Goal: Task Accomplishment & Management: Manage account settings

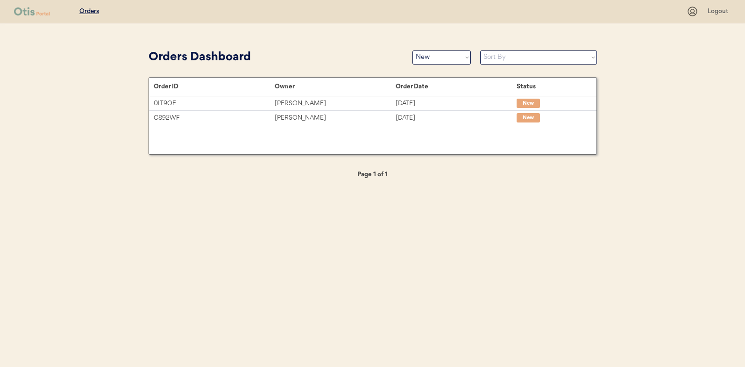
select select ""new""
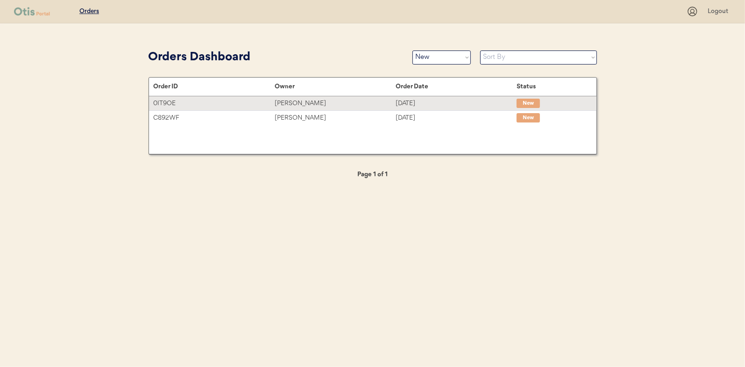
click at [290, 103] on div "Millie Lauer" at bounding box center [335, 103] width 121 height 11
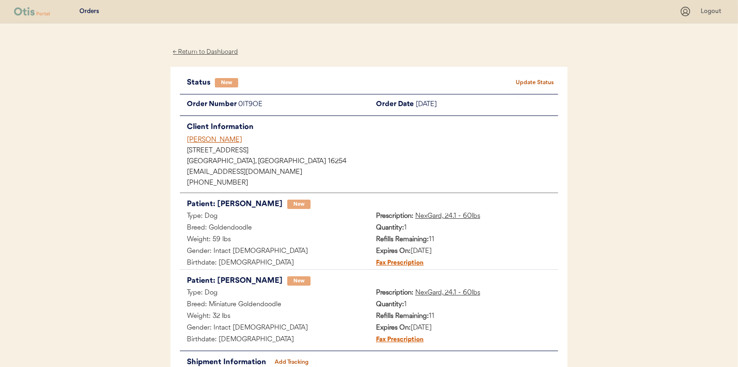
click at [554, 80] on button "Update Status" at bounding box center [534, 82] width 47 height 13
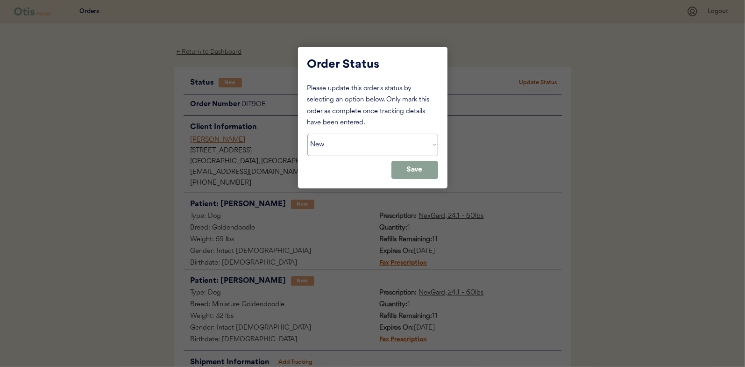
drag, startPoint x: 361, startPoint y: 146, endPoint x: 343, endPoint y: 156, distance: 19.9
click at [361, 146] on select "Status On Hold New In Progress Complete Pending HW Consent Canceled" at bounding box center [372, 145] width 131 height 22
select select ""in_progress""
click at [307, 134] on select "Status On Hold New In Progress Complete Pending HW Consent Canceled" at bounding box center [372, 145] width 131 height 22
click at [409, 168] on button "Save" at bounding box center [414, 170] width 47 height 18
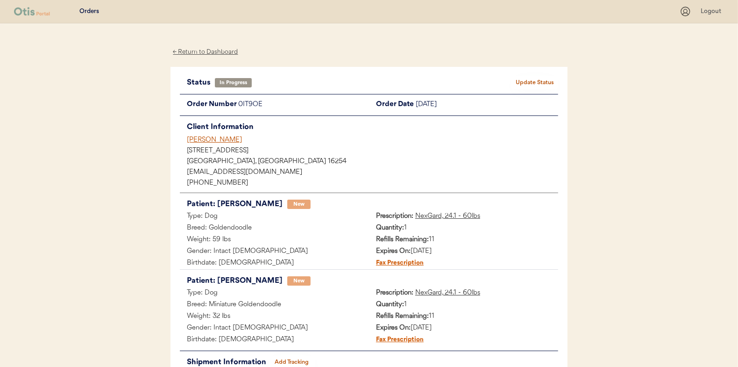
click at [206, 54] on div "← Return to Dashboard" at bounding box center [205, 52] width 70 height 11
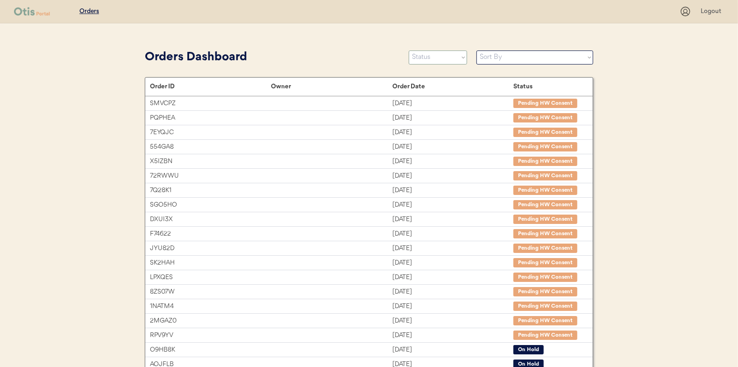
click at [437, 61] on select "Status On Hold New In Progress Complete Pending HW Consent Canceled" at bounding box center [438, 57] width 58 height 14
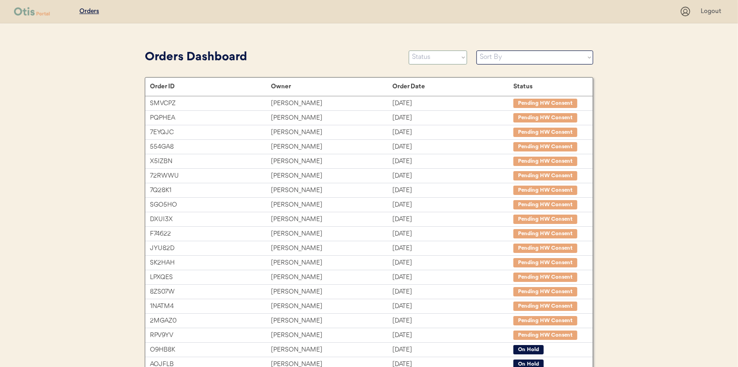
select select ""new""
click at [409, 50] on select "Status On Hold New In Progress Complete Pending HW Consent Canceled" at bounding box center [438, 57] width 58 height 14
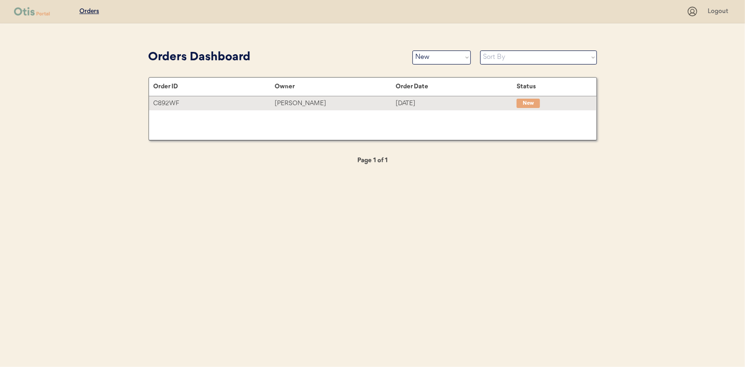
click at [277, 102] on div "Yuxuan Dong" at bounding box center [335, 103] width 121 height 11
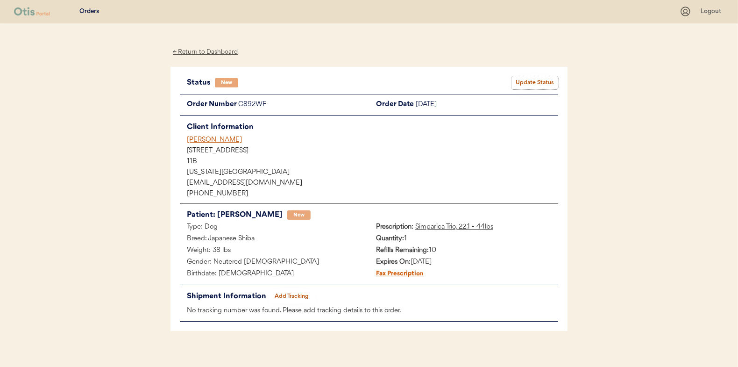
click at [530, 80] on button "Update Status" at bounding box center [534, 82] width 47 height 13
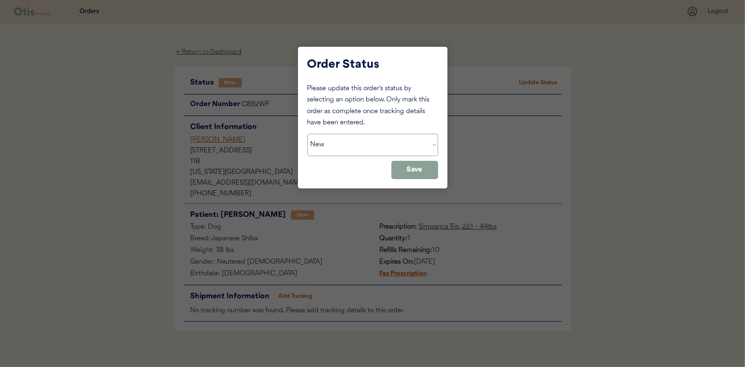
click at [376, 141] on select "Status On Hold New In Progress Complete Pending HW Consent Canceled" at bounding box center [372, 145] width 131 height 22
select select ""in_progress""
click at [307, 134] on select "Status On Hold New In Progress Complete Pending HW Consent Canceled" at bounding box center [372, 145] width 131 height 22
click at [412, 176] on button "Save" at bounding box center [414, 170] width 47 height 18
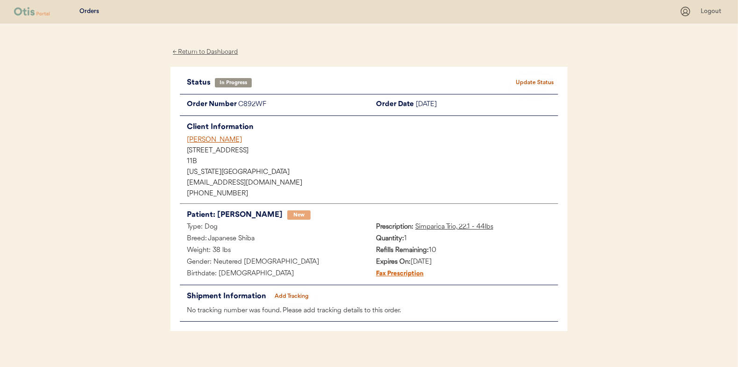
click at [213, 54] on div "← Return to Dashboard" at bounding box center [205, 52] width 70 height 11
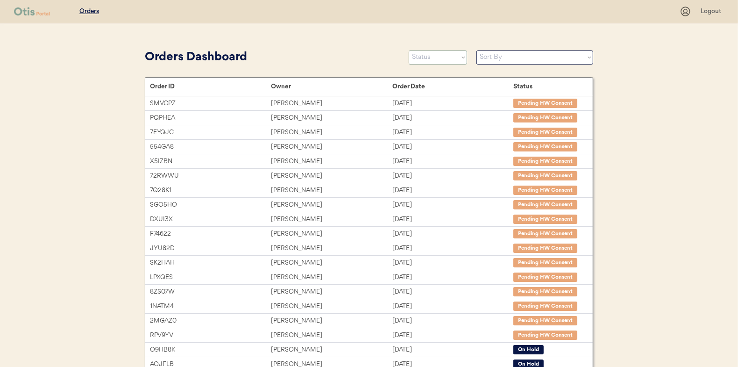
click at [435, 58] on select "Status On Hold New In Progress Complete Pending HW Consent Canceled" at bounding box center [438, 57] width 58 height 14
select select ""new""
click at [409, 50] on select "Status On Hold New In Progress Complete Pending HW Consent Canceled" at bounding box center [438, 57] width 58 height 14
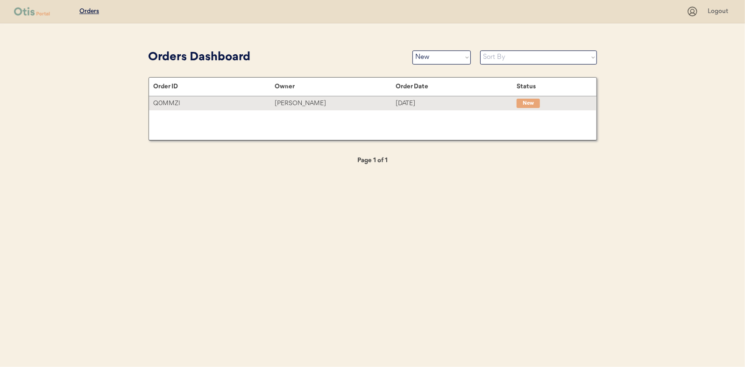
click at [291, 102] on div "[PERSON_NAME]" at bounding box center [335, 103] width 121 height 11
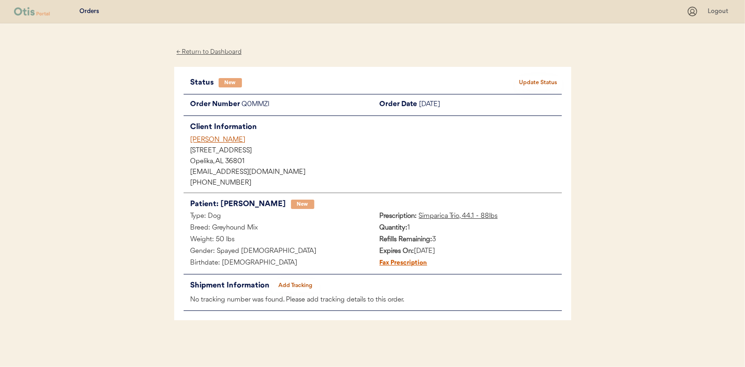
click at [538, 84] on button "Update Status" at bounding box center [538, 82] width 47 height 13
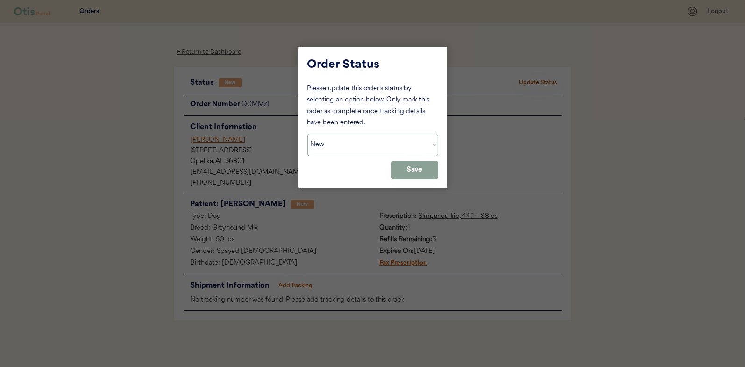
click at [339, 148] on select "Status On Hold New In Progress Complete Pending HW Consent Canceled" at bounding box center [372, 145] width 131 height 22
select select ""in_progress""
click at [307, 134] on select "Status On Hold New In Progress Complete Pending HW Consent Canceled" at bounding box center [372, 145] width 131 height 22
click at [430, 168] on button "Save" at bounding box center [414, 170] width 47 height 18
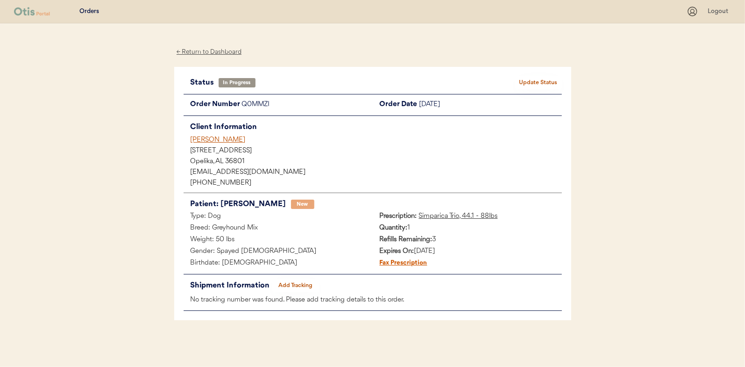
click at [215, 53] on div "← Return to Dashboard" at bounding box center [209, 52] width 70 height 11
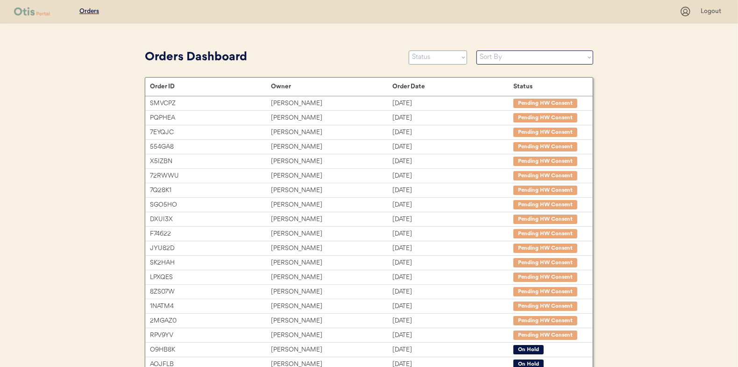
click at [424, 60] on select "Status On Hold New In Progress Complete Pending HW Consent Canceled" at bounding box center [438, 57] width 58 height 14
select select ""new""
click at [409, 50] on select "Status On Hold New In Progress Complete Pending HW Consent Canceled" at bounding box center [438, 57] width 58 height 14
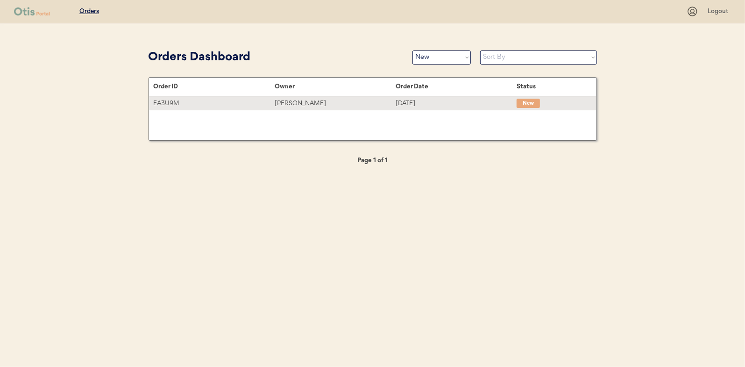
click at [290, 102] on div "[PERSON_NAME]" at bounding box center [335, 103] width 121 height 11
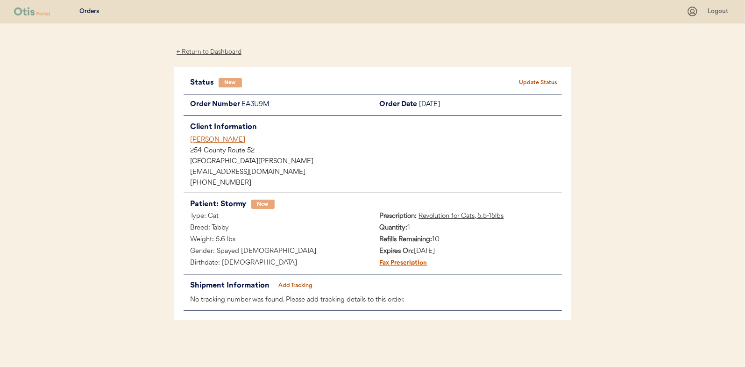
click at [541, 81] on button "Update Status" at bounding box center [538, 82] width 47 height 13
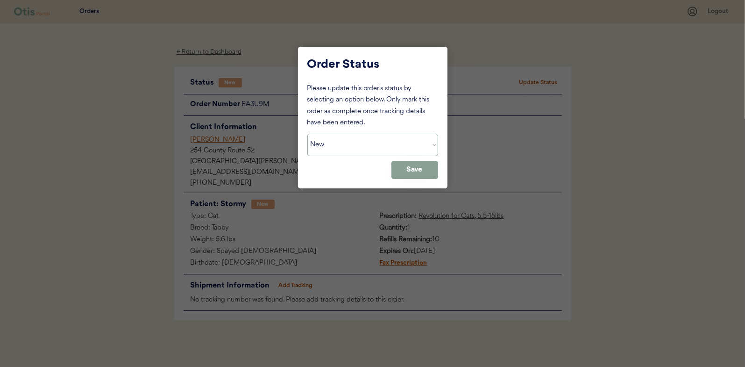
click at [361, 144] on select "Status On Hold New In Progress Complete Pending HW Consent Canceled" at bounding box center [372, 145] width 131 height 22
select select ""in_progress""
click at [307, 134] on select "Status On Hold New In Progress Complete Pending HW Consent Canceled" at bounding box center [372, 145] width 131 height 22
click at [413, 173] on button "Save" at bounding box center [414, 170] width 47 height 18
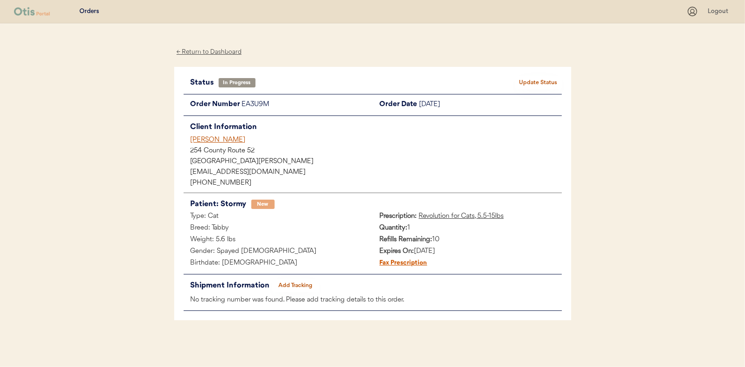
click at [201, 51] on div "← Return to Dashboard" at bounding box center [209, 52] width 70 height 11
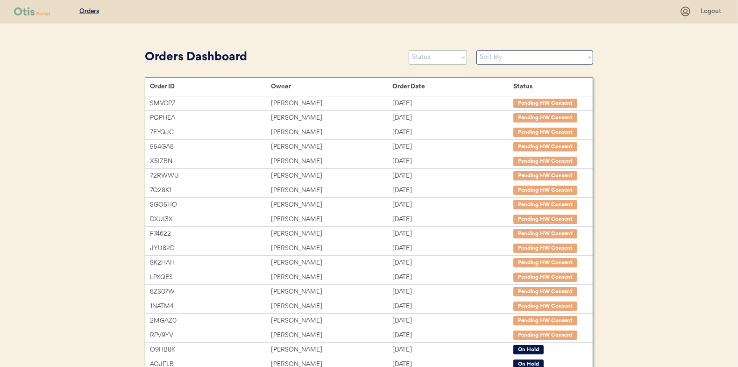
click at [429, 63] on select "Status On Hold New In Progress Complete Pending HW Consent Canceled" at bounding box center [438, 57] width 58 height 14
select select ""new""
click at [409, 50] on select "Status On Hold New In Progress Complete Pending HW Consent Canceled" at bounding box center [438, 57] width 58 height 14
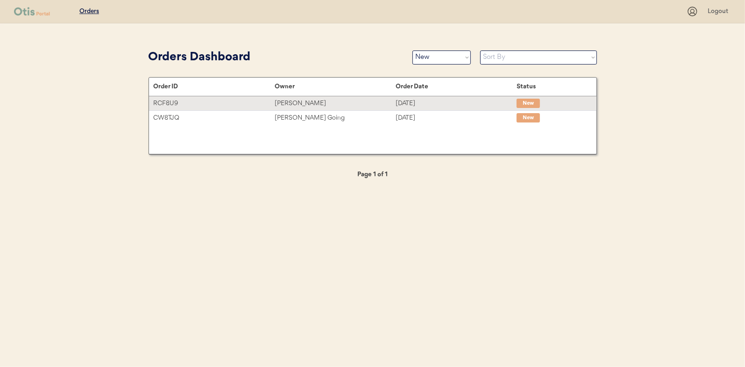
click at [293, 102] on div "[PERSON_NAME]" at bounding box center [335, 103] width 121 height 11
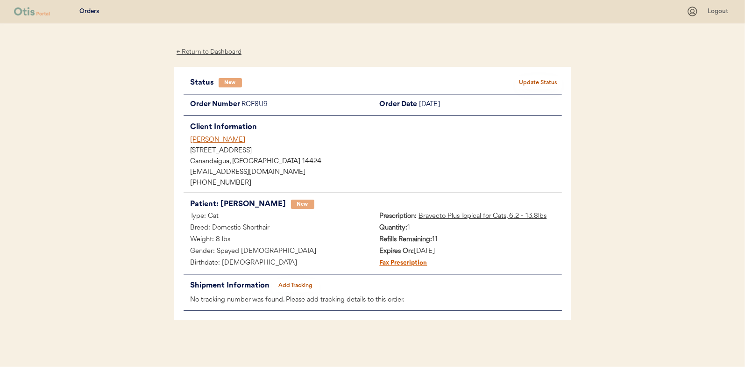
click at [547, 77] on button "Update Status" at bounding box center [538, 82] width 47 height 13
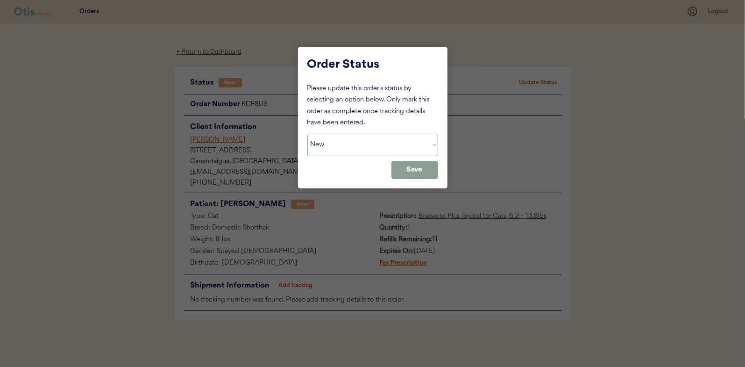
click at [334, 148] on select "Status On Hold New In Progress Complete Pending HW Consent Canceled" at bounding box center [372, 145] width 131 height 22
select select ""in_progress""
click at [307, 134] on select "Status On Hold New In Progress Complete Pending HW Consent Canceled" at bounding box center [372, 145] width 131 height 22
click at [418, 169] on button "Save" at bounding box center [414, 170] width 47 height 18
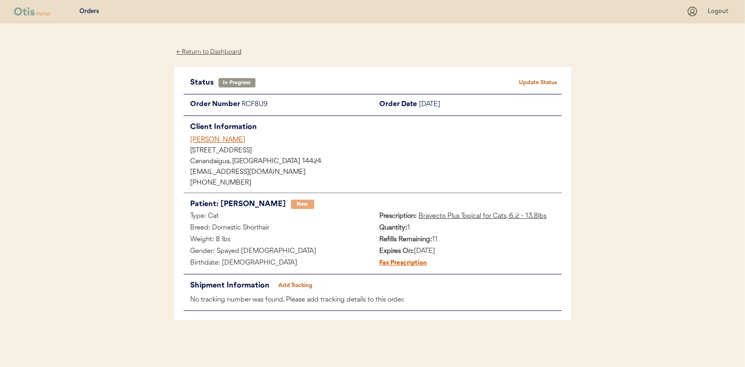
click at [222, 54] on div "← Return to Dashboard" at bounding box center [209, 52] width 70 height 11
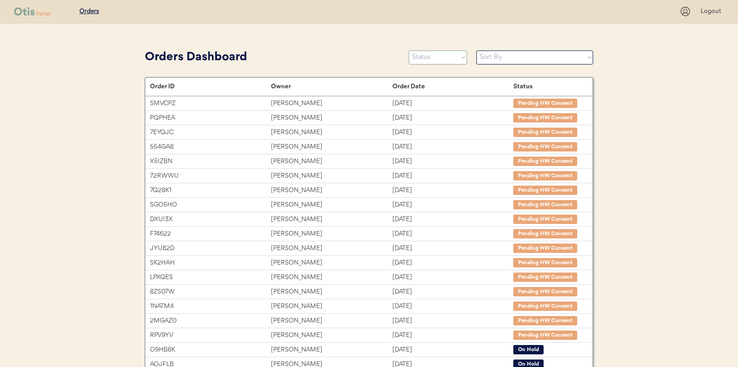
click at [449, 57] on select "Status On Hold New In Progress Complete Pending HW Consent Canceled" at bounding box center [438, 57] width 58 height 14
select select ""new""
click at [409, 50] on select "Status On Hold New In Progress Complete Pending HW Consent Canceled" at bounding box center [438, 57] width 58 height 14
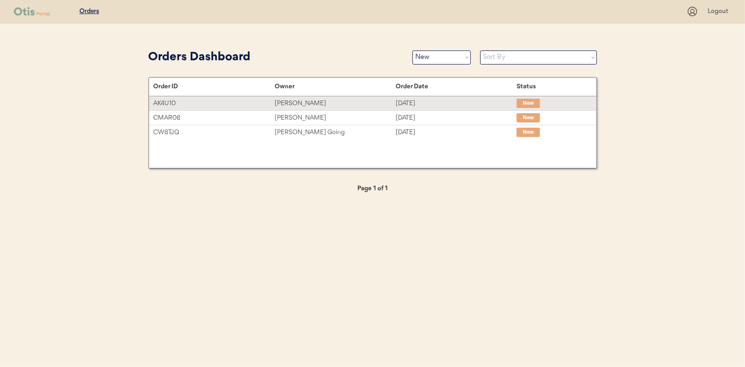
click at [302, 102] on div "[PERSON_NAME]" at bounding box center [335, 103] width 121 height 11
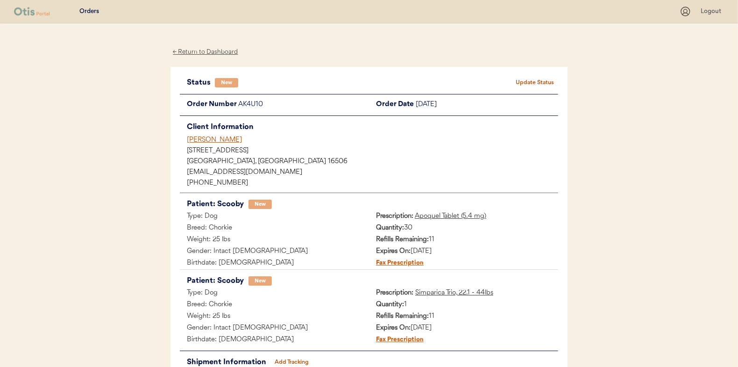
click at [539, 79] on button "Update Status" at bounding box center [534, 82] width 47 height 13
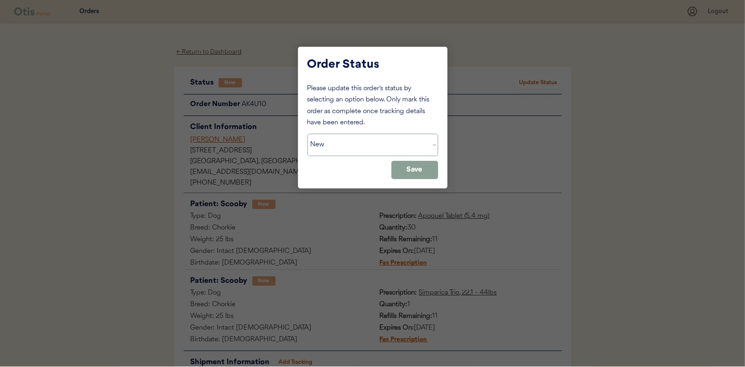
click at [351, 142] on select "Status On Hold New In Progress Complete Pending HW Consent Canceled" at bounding box center [372, 145] width 131 height 22
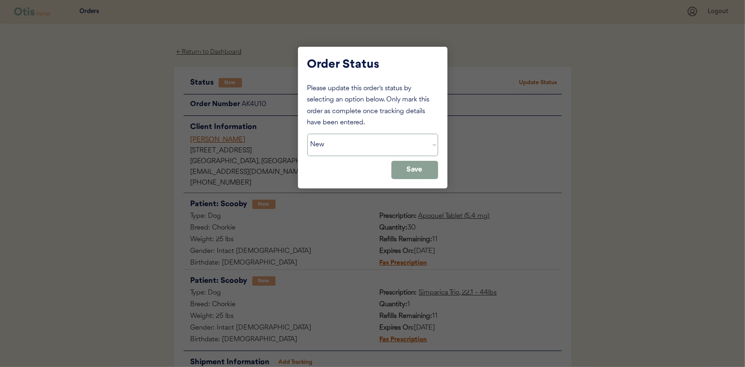
select select ""in_progress""
click at [307, 134] on select "Status On Hold New In Progress Complete Pending HW Consent Canceled" at bounding box center [372, 145] width 131 height 22
click at [425, 175] on button "Save" at bounding box center [414, 170] width 47 height 18
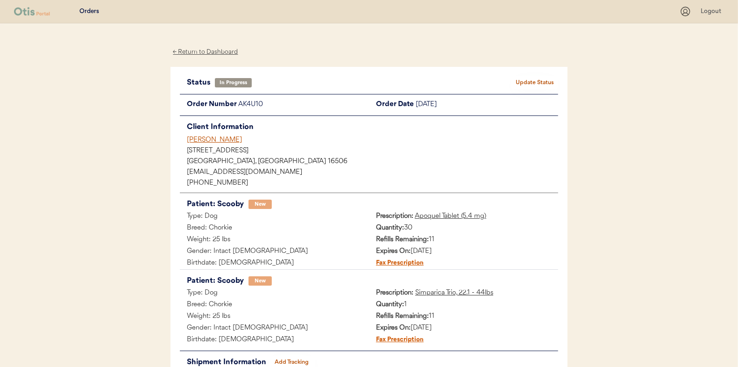
click at [201, 53] on div "← Return to Dashboard" at bounding box center [205, 52] width 70 height 11
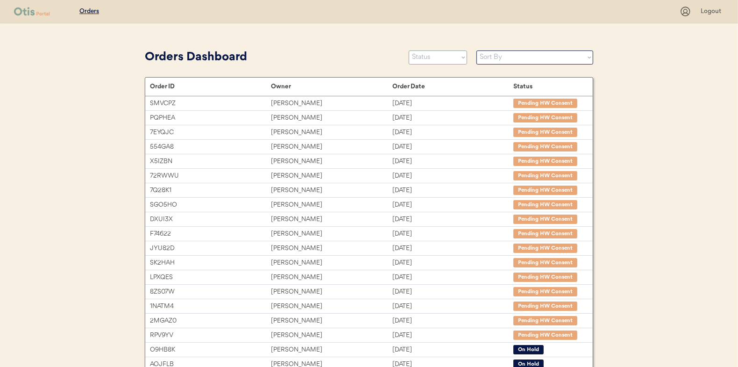
click at [423, 55] on select "Status On Hold New In Progress Complete Pending HW Consent Canceled" at bounding box center [438, 57] width 58 height 14
select select ""new""
click at [409, 50] on select "Status On Hold New In Progress Complete Pending HW Consent Canceled" at bounding box center [438, 57] width 58 height 14
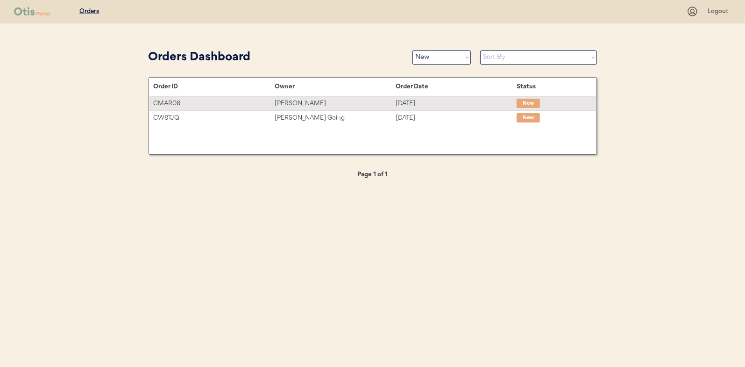
click at [283, 105] on div "[PERSON_NAME]" at bounding box center [335, 103] width 121 height 11
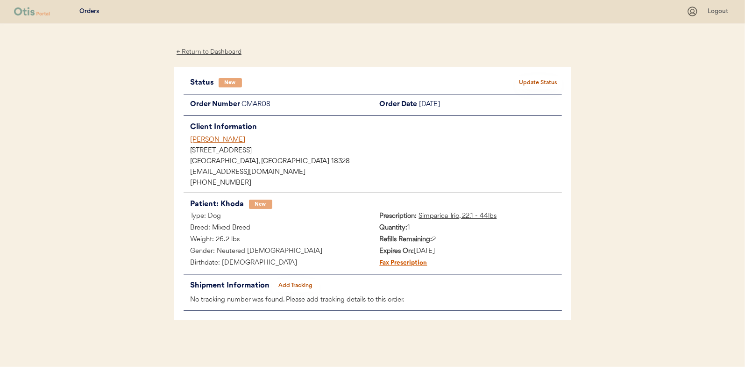
click at [547, 79] on button "Update Status" at bounding box center [538, 82] width 47 height 13
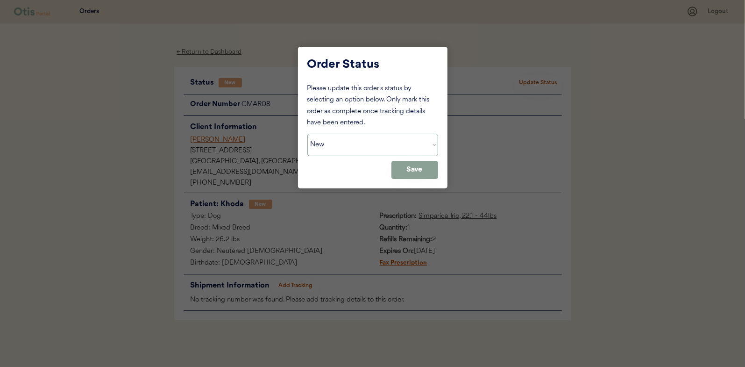
click at [356, 148] on select "Status On Hold New In Progress Complete Pending HW Consent Canceled" at bounding box center [372, 145] width 131 height 22
select select ""in_progress""
click at [307, 134] on select "Status On Hold New In Progress Complete Pending HW Consent Canceled" at bounding box center [372, 145] width 131 height 22
click at [421, 174] on button "Save" at bounding box center [414, 170] width 47 height 18
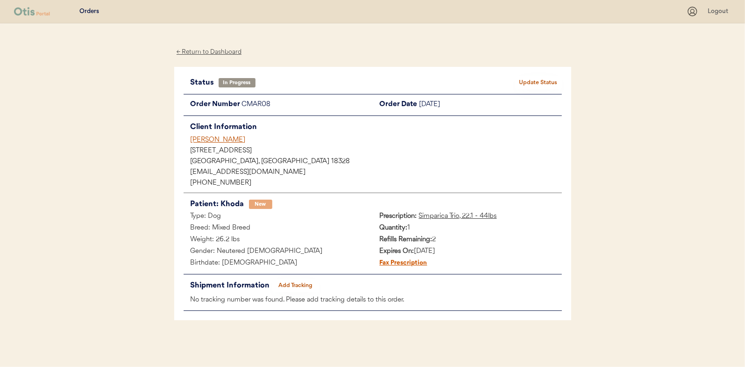
click at [213, 50] on div "← Return to Dashboard" at bounding box center [209, 52] width 70 height 11
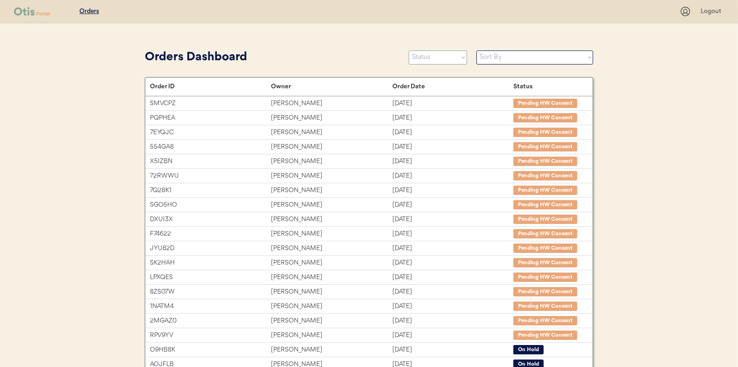
click at [431, 61] on select "Status On Hold New In Progress Complete Pending HW Consent Canceled" at bounding box center [438, 57] width 58 height 14
select select ""new""
click at [409, 50] on select "Status On Hold New In Progress Complete Pending HW Consent Canceled" at bounding box center [438, 57] width 58 height 14
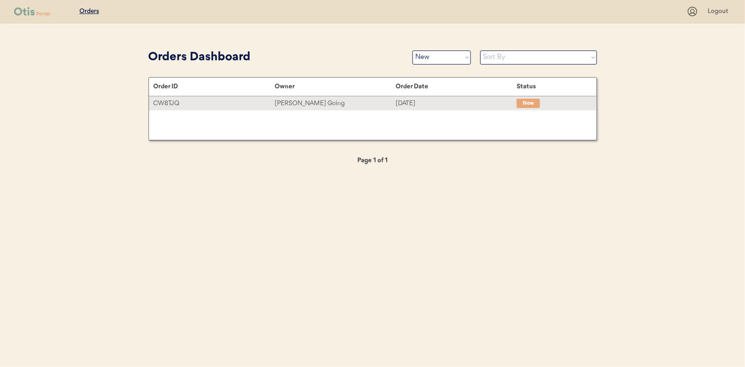
click at [290, 102] on div "[PERSON_NAME] Going" at bounding box center [335, 103] width 121 height 11
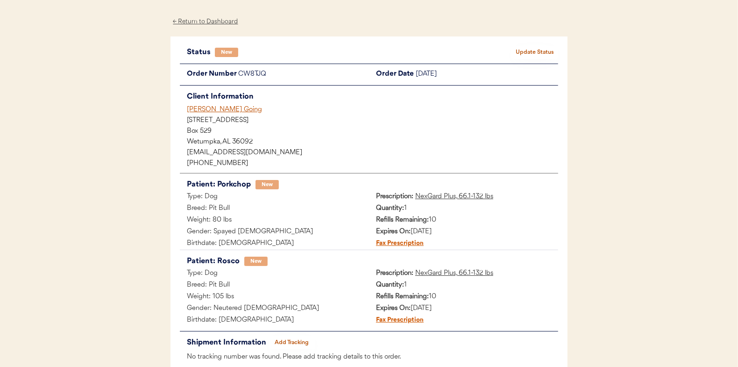
scroll to position [47, 0]
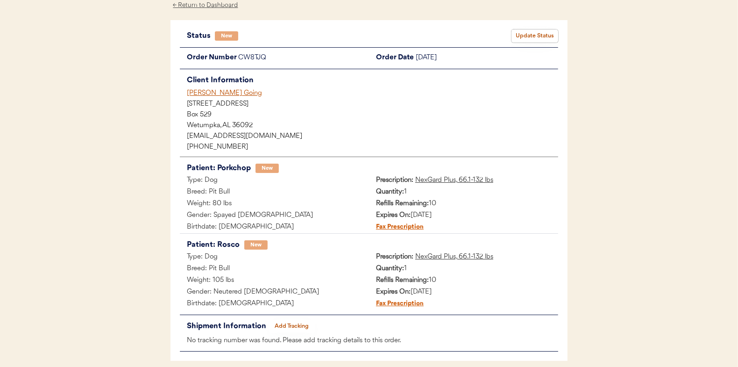
click at [522, 32] on button "Update Status" at bounding box center [534, 35] width 47 height 13
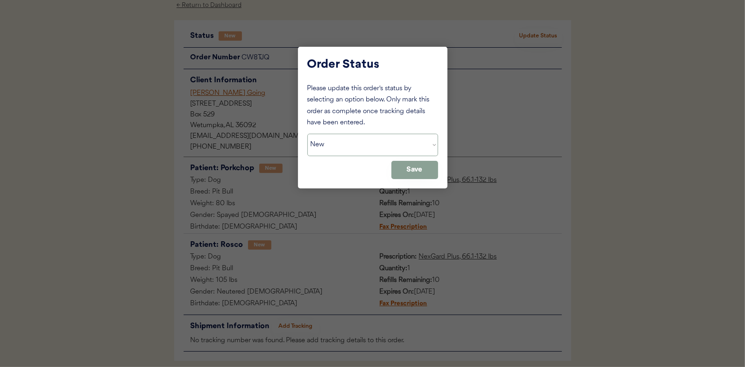
click at [334, 150] on select "Status On Hold New In Progress Complete Pending HW Consent Canceled" at bounding box center [372, 145] width 131 height 22
select select ""in_progress""
click at [307, 134] on select "Status On Hold New In Progress Complete Pending HW Consent Canceled" at bounding box center [372, 145] width 131 height 22
click at [418, 169] on button "Save" at bounding box center [414, 170] width 47 height 18
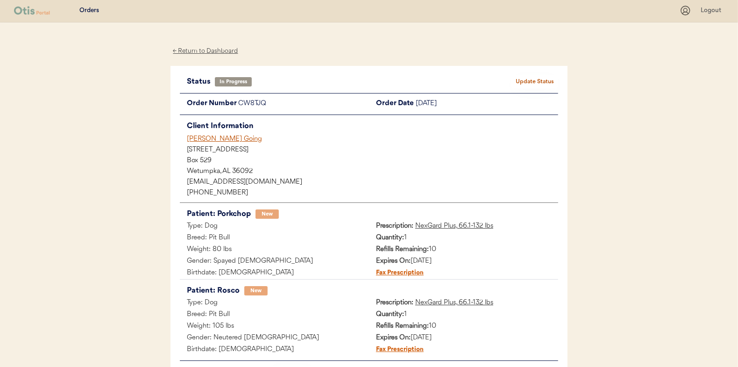
scroll to position [0, 0]
click at [215, 50] on div "← Return to Dashboard" at bounding box center [205, 52] width 70 height 11
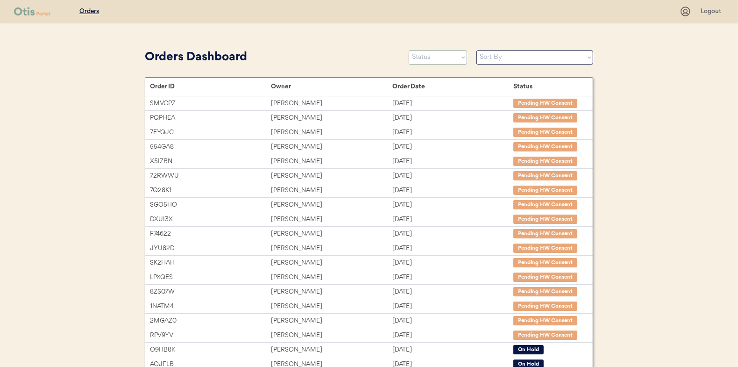
click at [424, 57] on select "Status On Hold New In Progress Complete Pending HW Consent Canceled" at bounding box center [438, 57] width 58 height 14
click at [409, 50] on select "Status On Hold New In Progress Complete Pending HW Consent Canceled" at bounding box center [438, 57] width 58 height 14
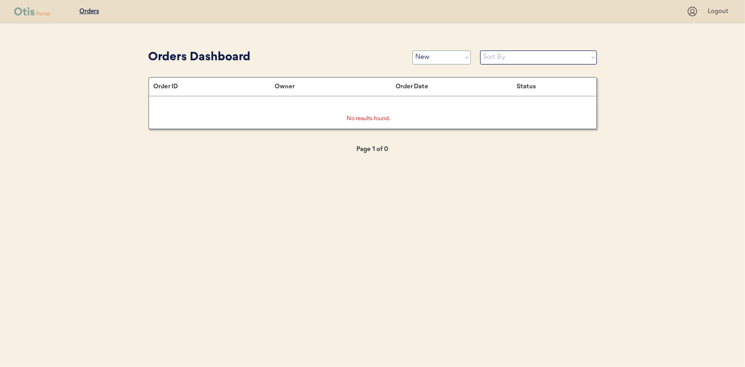
click at [432, 60] on select "Status On Hold New In Progress Complete Pending HW Consent Canceled" at bounding box center [441, 57] width 58 height 14
click at [412, 50] on select "Status On Hold New In Progress Complete Pending HW Consent Canceled" at bounding box center [441, 57] width 58 height 14
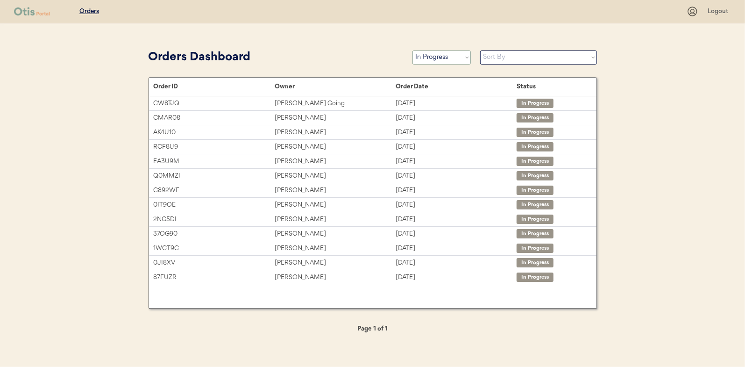
click at [436, 60] on select "Status On Hold New In Progress Complete Pending HW Consent Canceled" at bounding box center [441, 57] width 58 height 14
select select ""new""
click at [412, 50] on select "Status On Hold New In Progress Complete Pending HW Consent Canceled" at bounding box center [441, 57] width 58 height 14
